Goal: Task Accomplishment & Management: Manage account settings

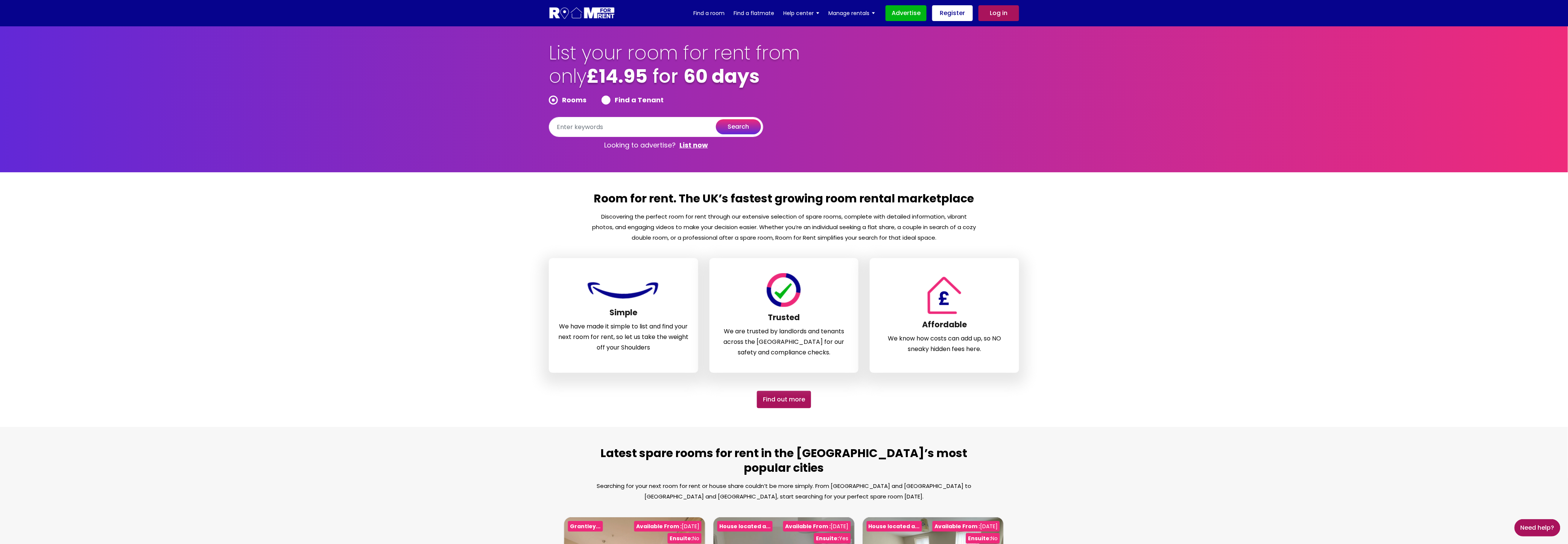
click at [594, 13] on link "Log in" at bounding box center [998, 13] width 41 height 16
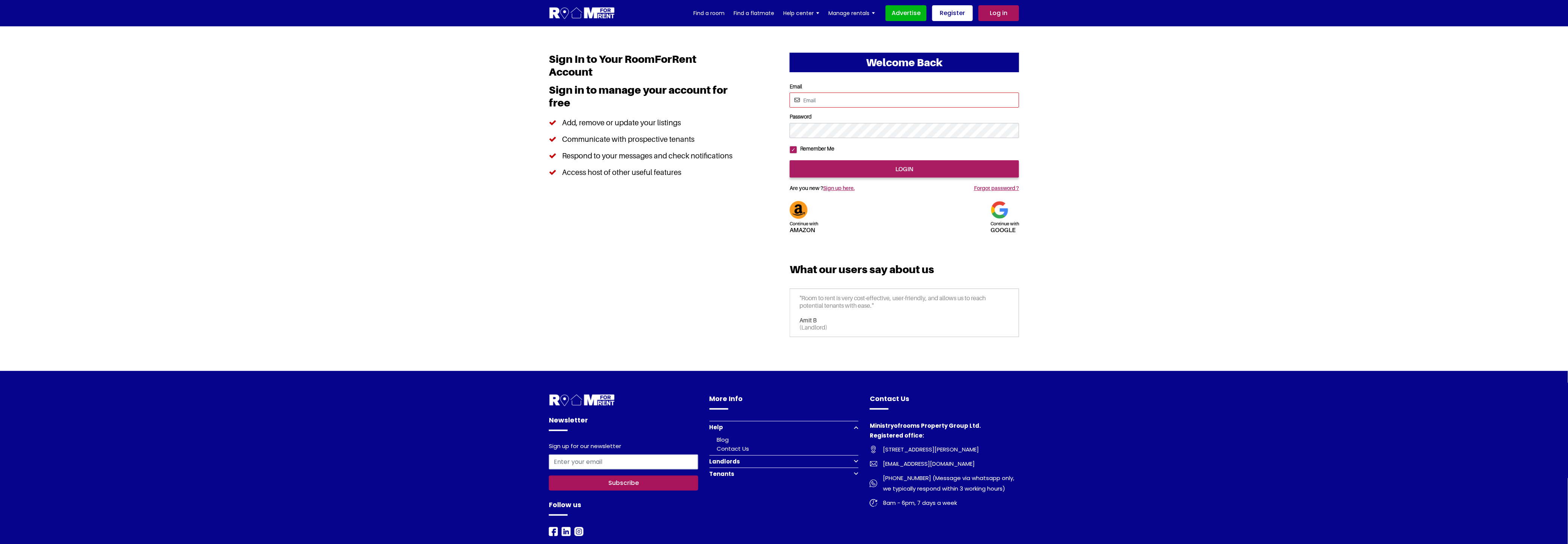
click at [843, 102] on input "Email" at bounding box center [904, 100] width 229 height 15
type input "saurabhsentiments@hotmail.com"
click at [863, 177] on input "login" at bounding box center [904, 169] width 229 height 17
